Goal: Information Seeking & Learning: Learn about a topic

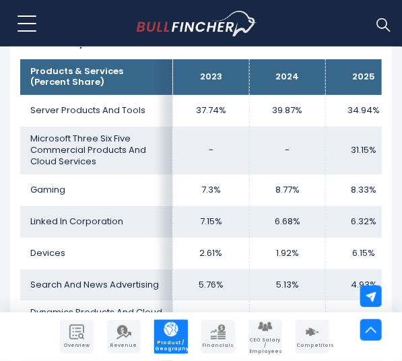
scroll to position [1055, 0]
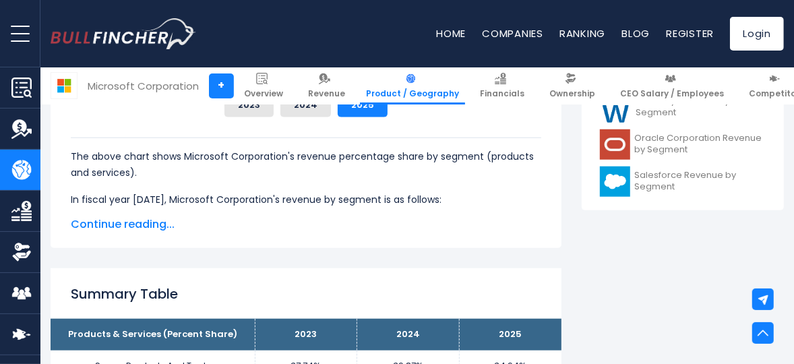
scroll to position [683, 0]
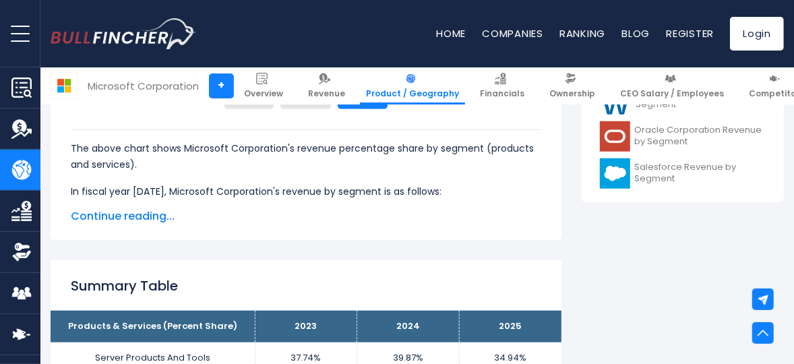
click at [101, 220] on span "Continue reading..." at bounding box center [306, 216] width 470 height 16
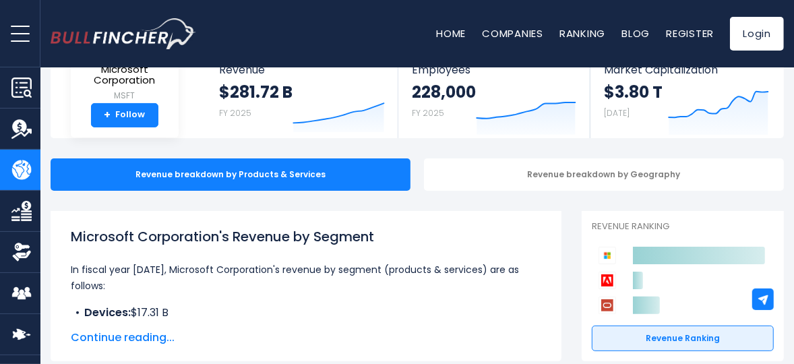
scroll to position [0, 0]
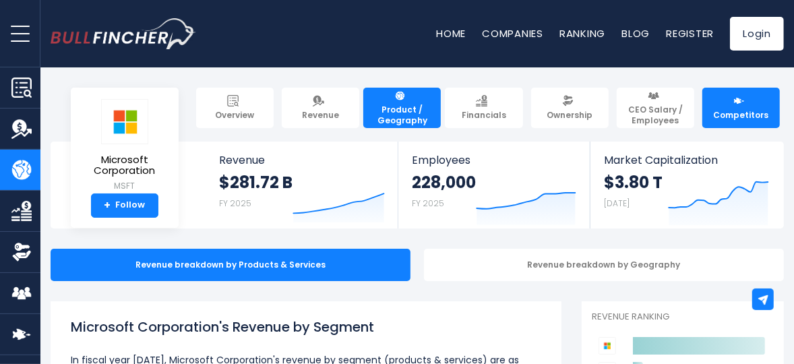
click at [402, 114] on span "Competitors" at bounding box center [740, 115] width 55 height 11
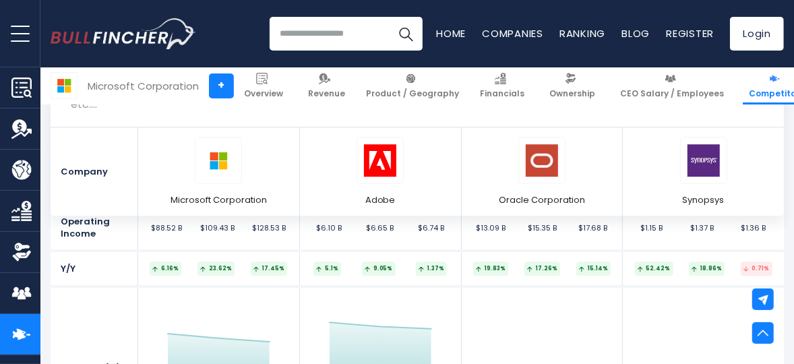
scroll to position [2336, 0]
